Goal: Task Accomplishment & Management: Manage account settings

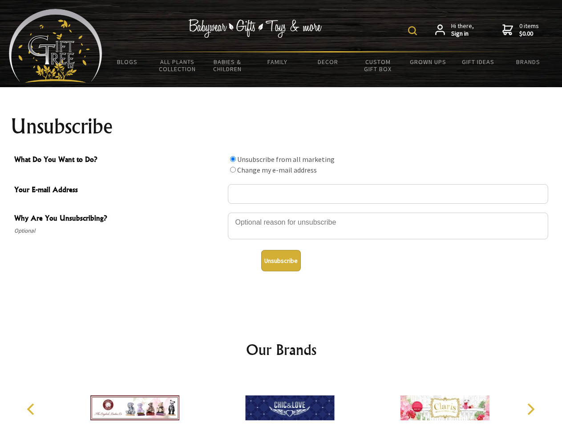
click at [414, 31] on img at bounding box center [412, 30] width 9 height 9
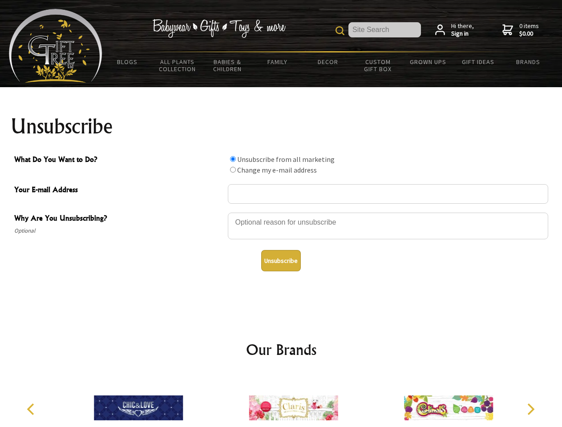
click at [281, 212] on div at bounding box center [388, 227] width 320 height 31
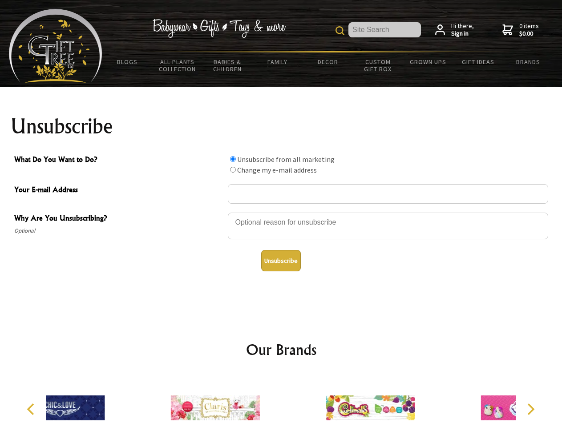
click at [233, 159] on input "What Do You Want to Do?" at bounding box center [233, 159] width 6 height 6
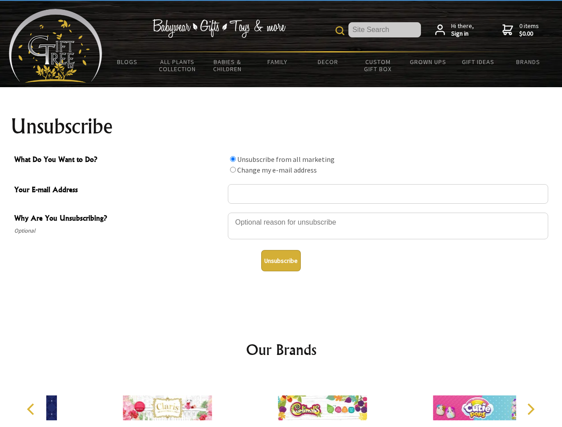
click at [233, 169] on input "What Do You Want to Do?" at bounding box center [233, 170] width 6 height 6
radio input "true"
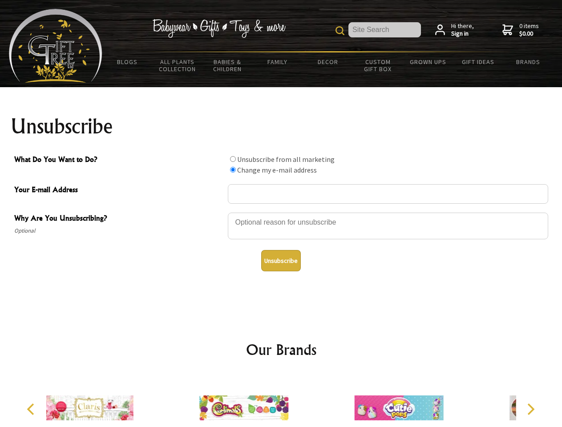
click at [281, 261] on button "Unsubscribe" at bounding box center [281, 260] width 40 height 21
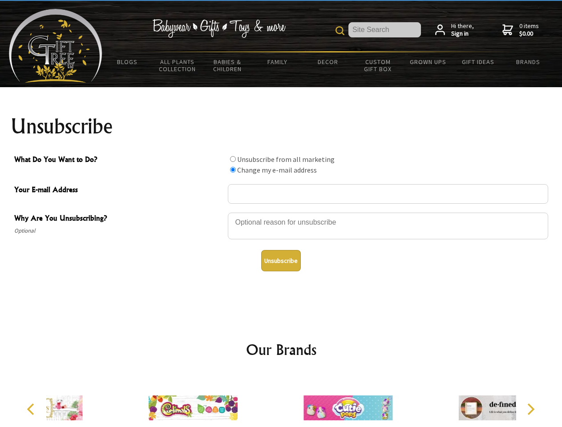
click at [32, 409] on icon "Previous" at bounding box center [32, 409] width 12 height 12
click at [530, 409] on icon "Next" at bounding box center [530, 409] width 12 height 12
